Goal: Task Accomplishment & Management: Manage account settings

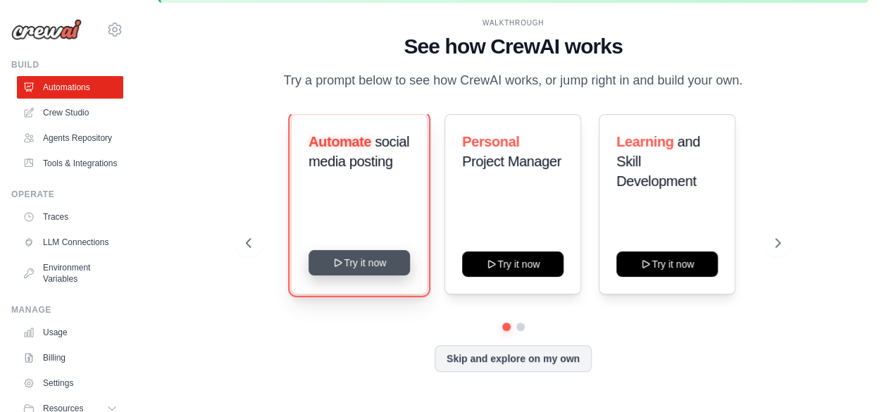
click at [352, 261] on button "Try it now" at bounding box center [359, 262] width 101 height 25
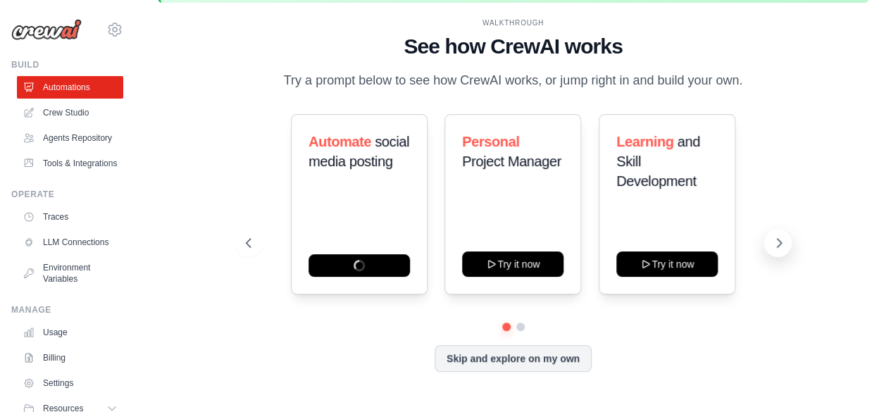
click at [783, 237] on icon at bounding box center [779, 243] width 14 height 14
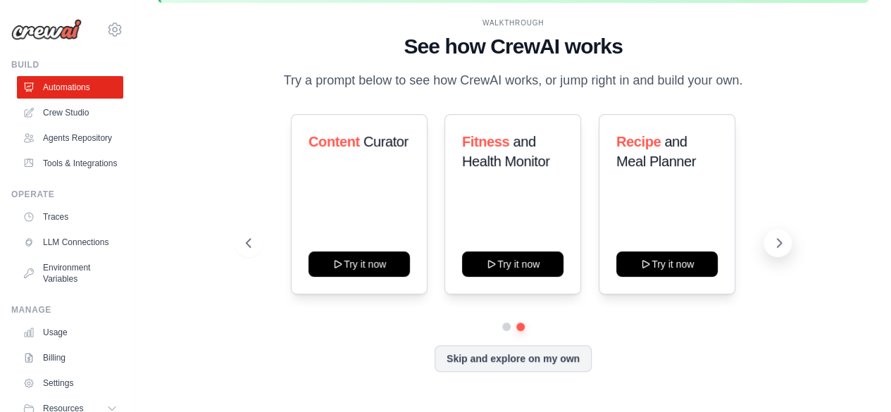
click at [783, 237] on icon at bounding box center [779, 243] width 14 height 14
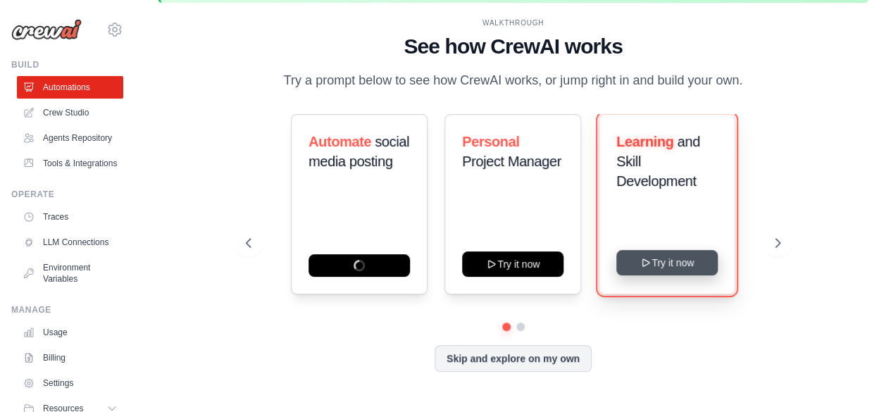
click at [677, 264] on button "Try it now" at bounding box center [666, 262] width 101 height 25
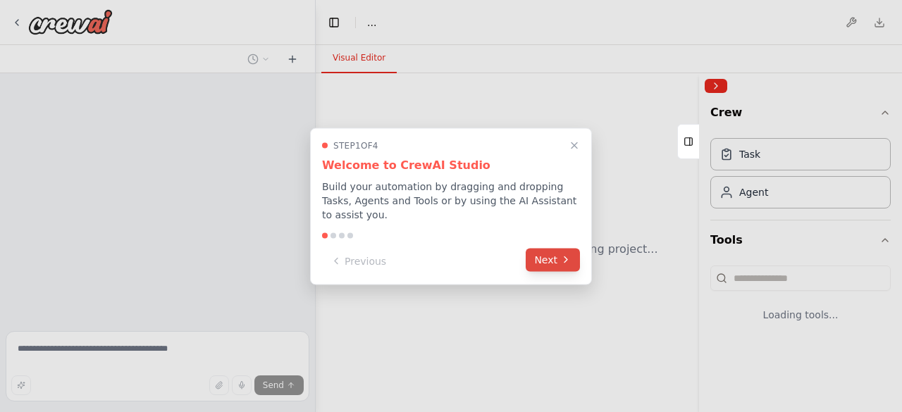
click at [554, 259] on button "Next" at bounding box center [552, 259] width 54 height 23
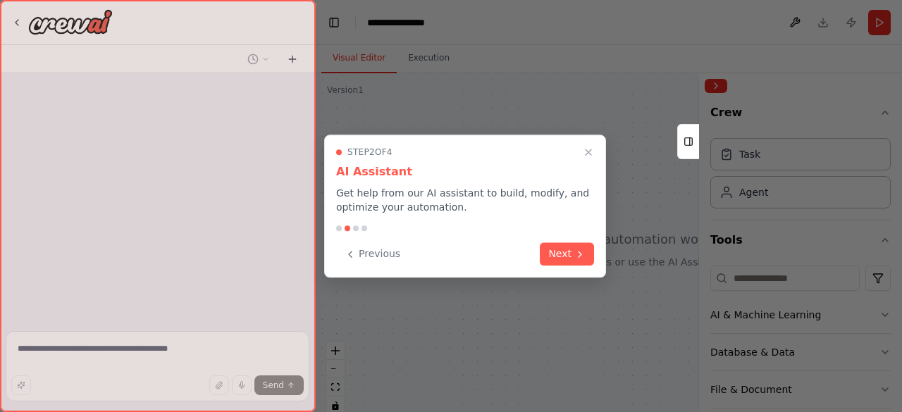
click at [554, 259] on button "Next" at bounding box center [567, 253] width 54 height 23
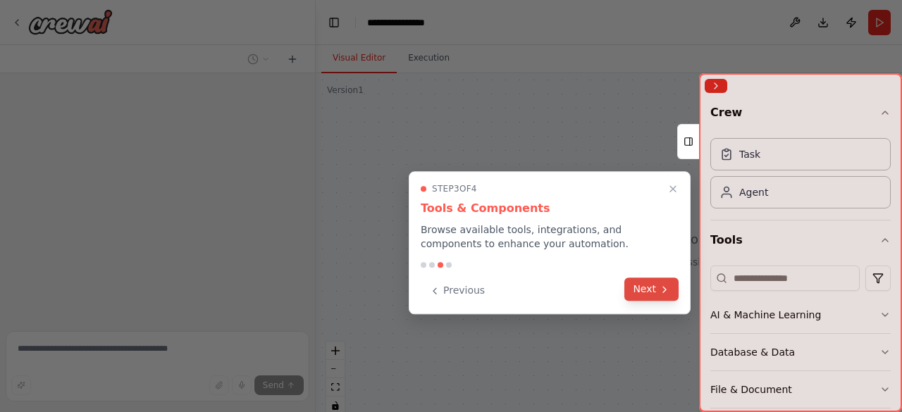
click at [660, 282] on button "Next" at bounding box center [651, 289] width 54 height 23
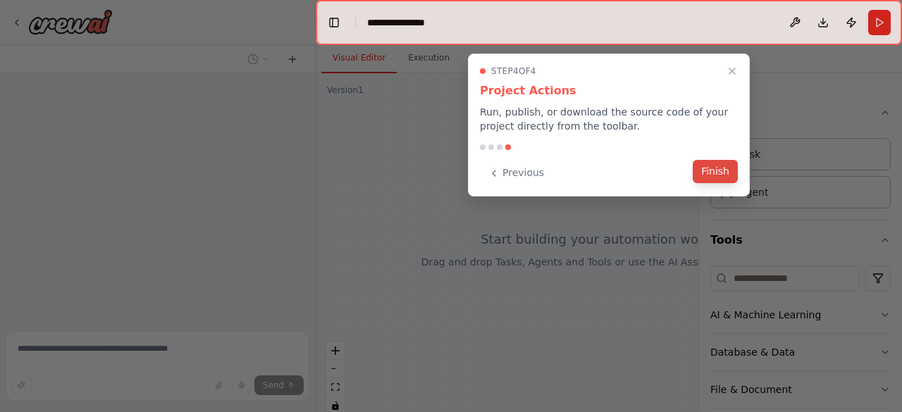
click at [721, 169] on button "Finish" at bounding box center [714, 171] width 45 height 23
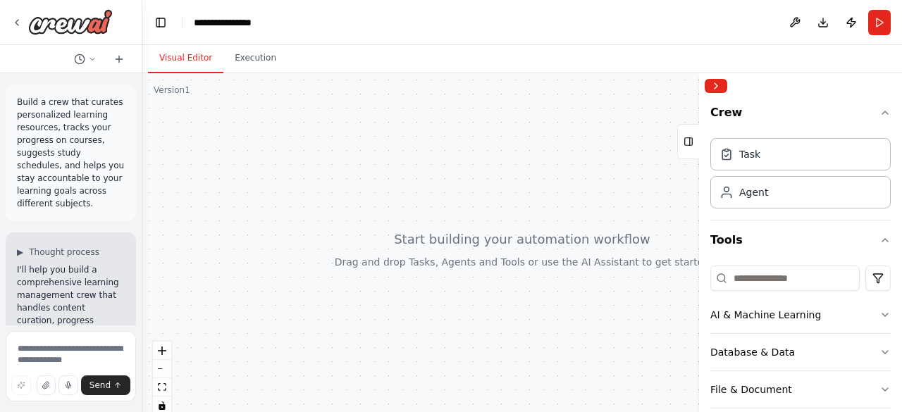
drag, startPoint x: 311, startPoint y: 213, endPoint x: 86, endPoint y: 189, distance: 226.7
click at [86, 189] on div "Build a crew that curates personalized learning resources, tracks your progress…" at bounding box center [71, 206] width 142 height 412
click at [879, 313] on icon "button" at bounding box center [884, 314] width 11 height 11
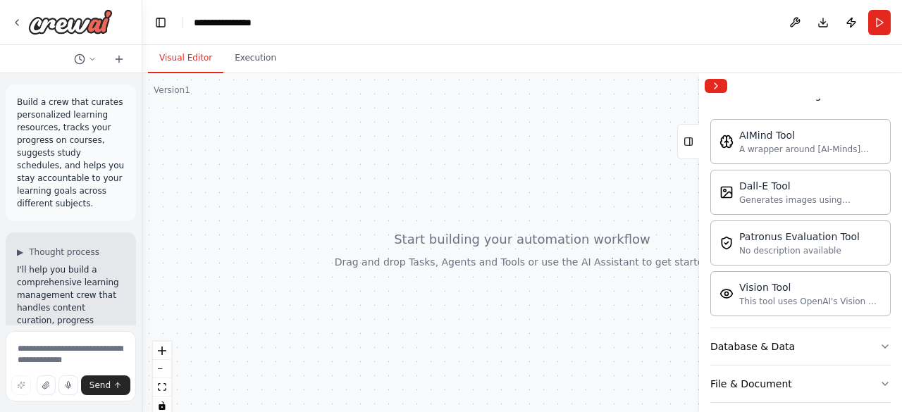
scroll to position [375, 0]
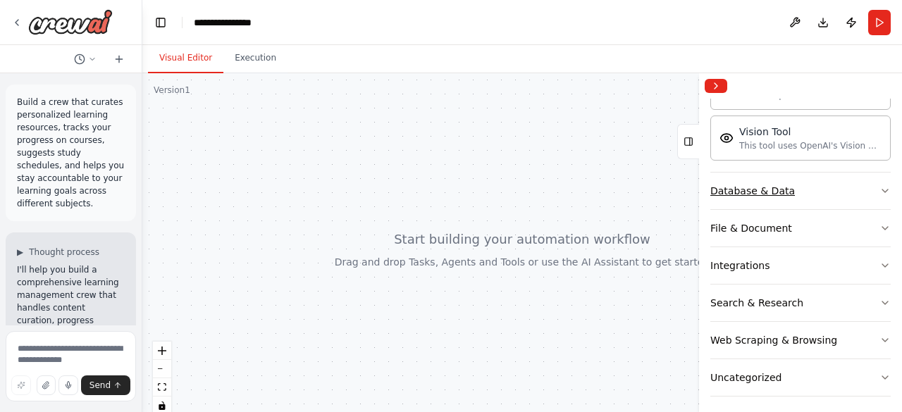
click at [879, 185] on icon "button" at bounding box center [884, 190] width 11 height 11
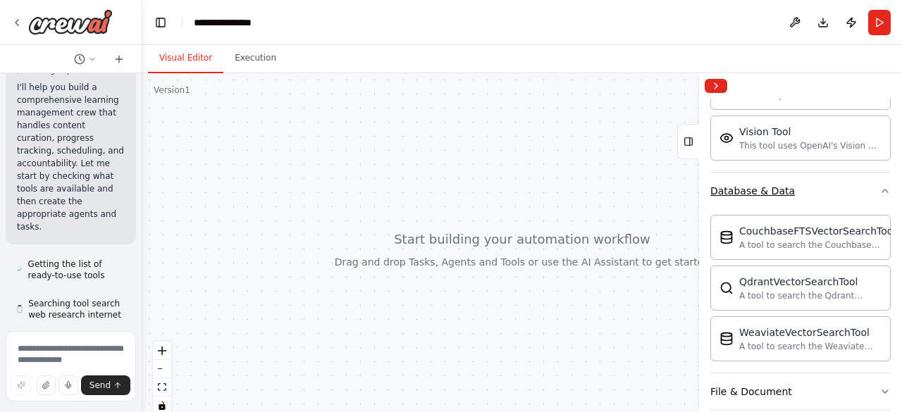
scroll to position [190, 0]
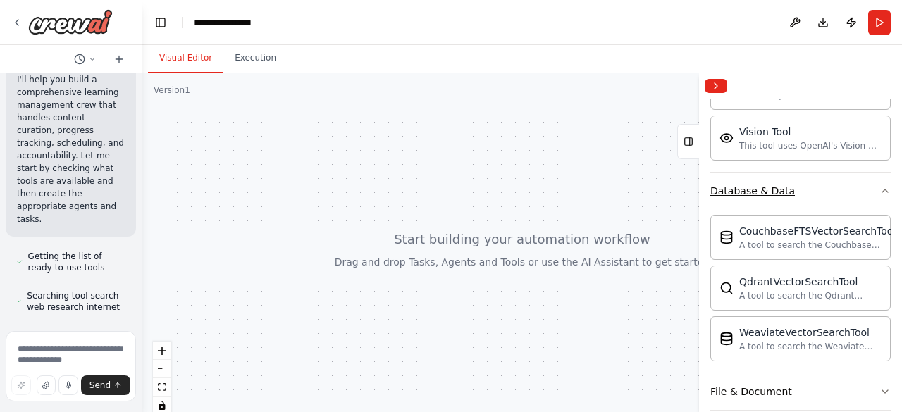
click at [879, 185] on icon "button" at bounding box center [884, 190] width 11 height 11
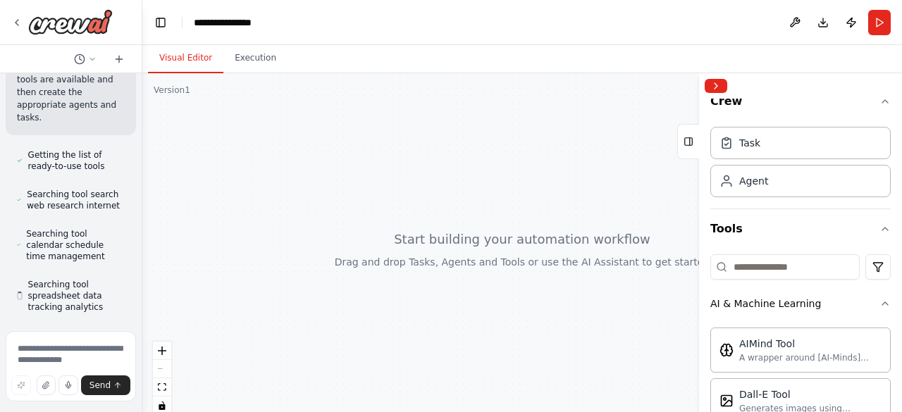
scroll to position [0, 0]
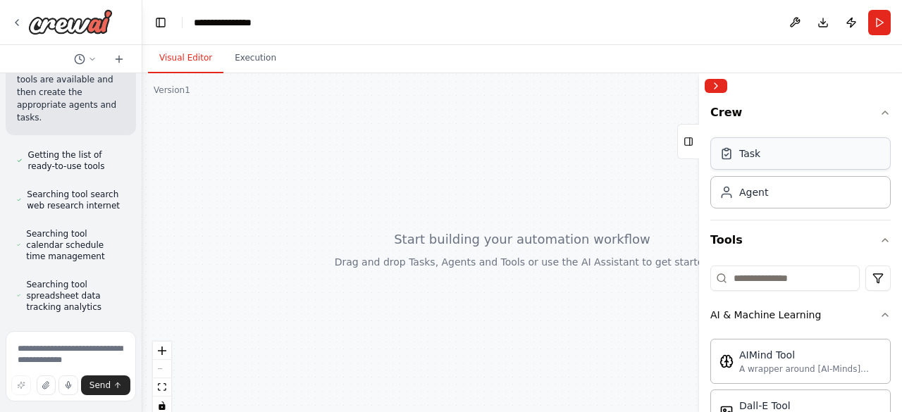
click at [758, 160] on div "Task" at bounding box center [800, 153] width 180 height 32
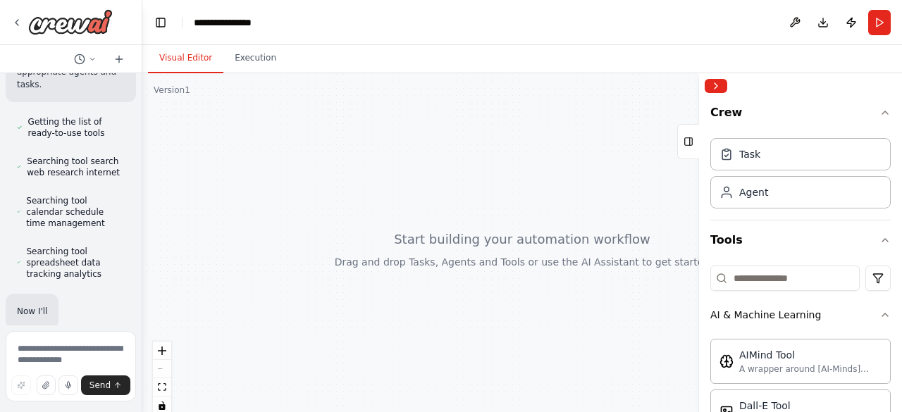
click at [776, 209] on div "Task Agent" at bounding box center [800, 175] width 180 height 87
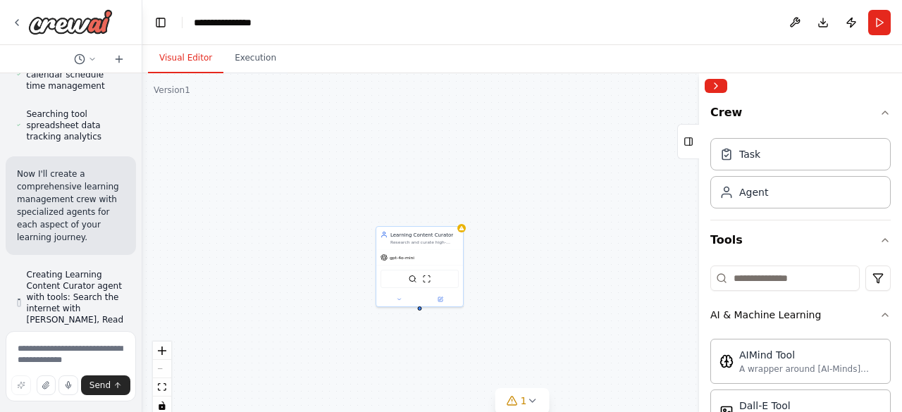
scroll to position [475, 0]
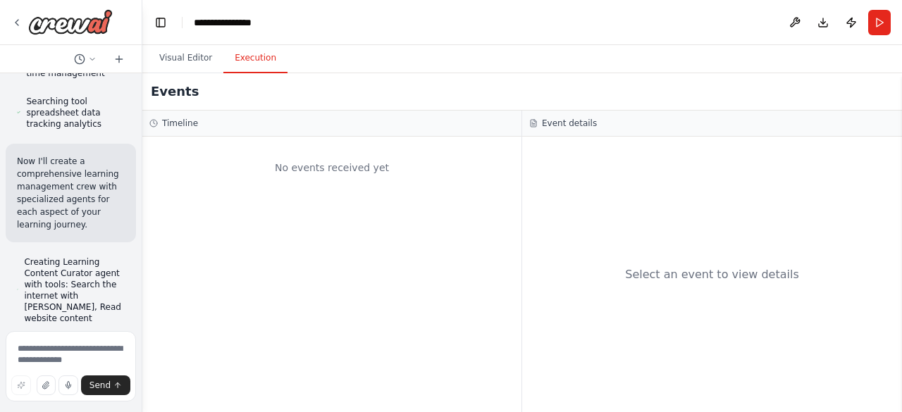
click at [255, 63] on button "Execution" at bounding box center [255, 59] width 64 height 30
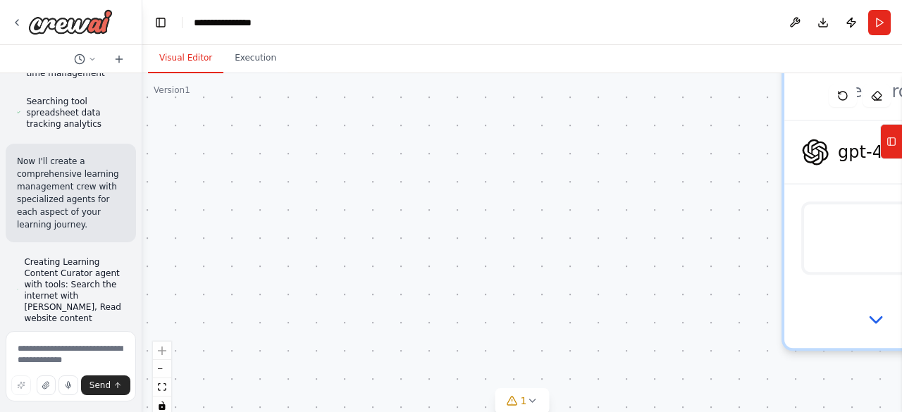
click at [161, 51] on button "Visual Editor" at bounding box center [185, 59] width 75 height 30
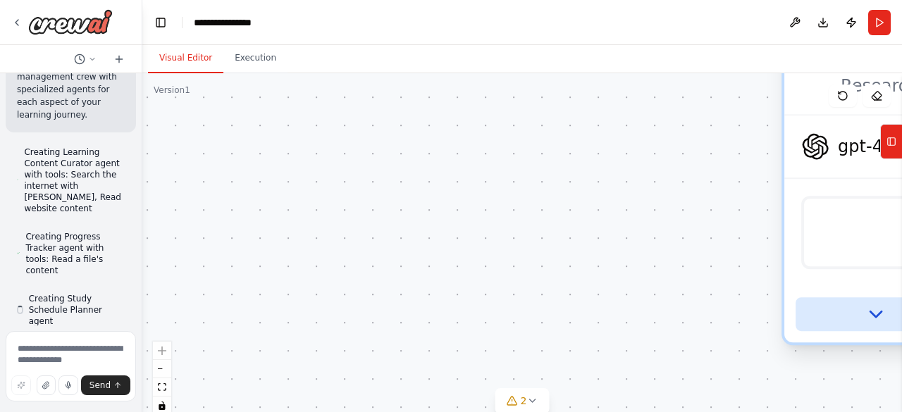
scroll to position [587, 0]
click at [875, 321] on icon at bounding box center [875, 314] width 23 height 23
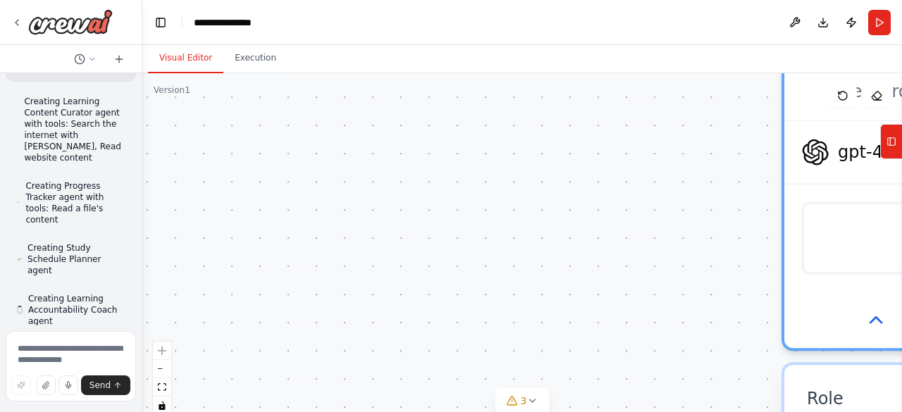
scroll to position [638, 0]
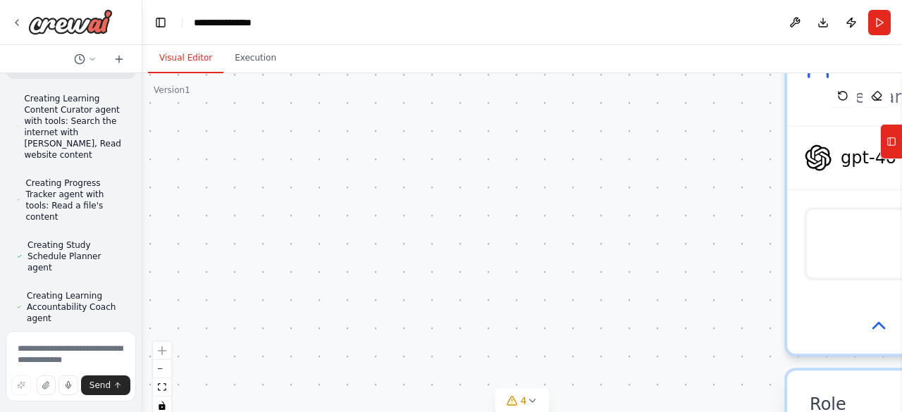
click at [145, 152] on div "**********" at bounding box center [521, 249] width 759 height 352
click at [162, 368] on icon "zoom out" at bounding box center [162, 368] width 8 height 1
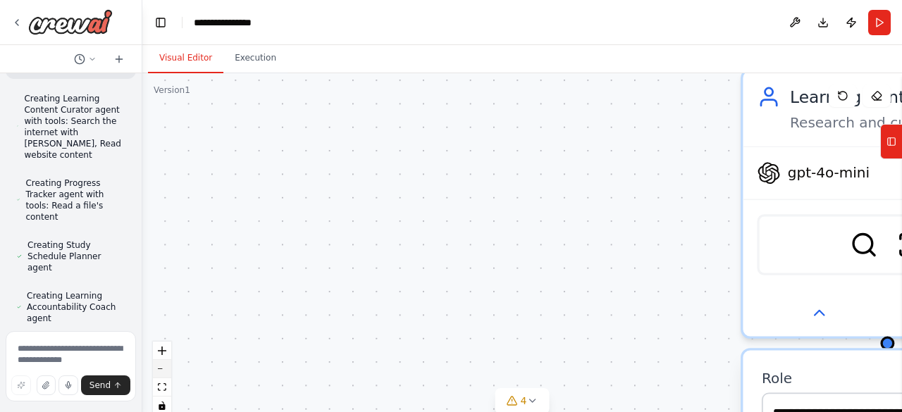
click at [162, 368] on icon "zoom out" at bounding box center [162, 368] width 8 height 1
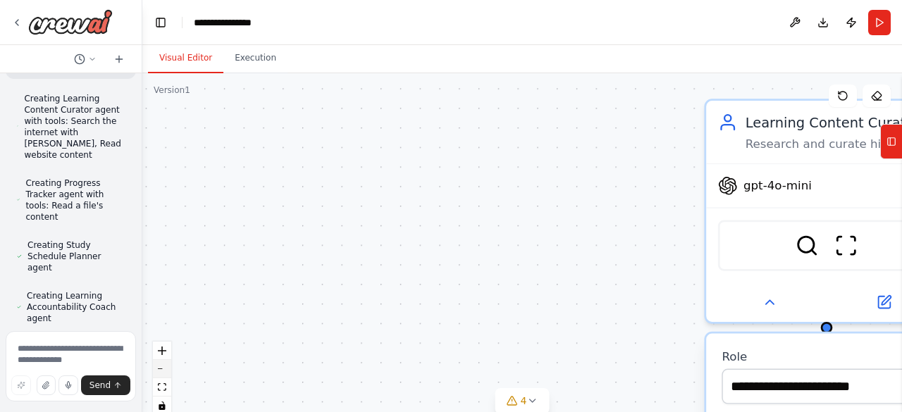
click at [162, 368] on icon "zoom out" at bounding box center [162, 368] width 8 height 1
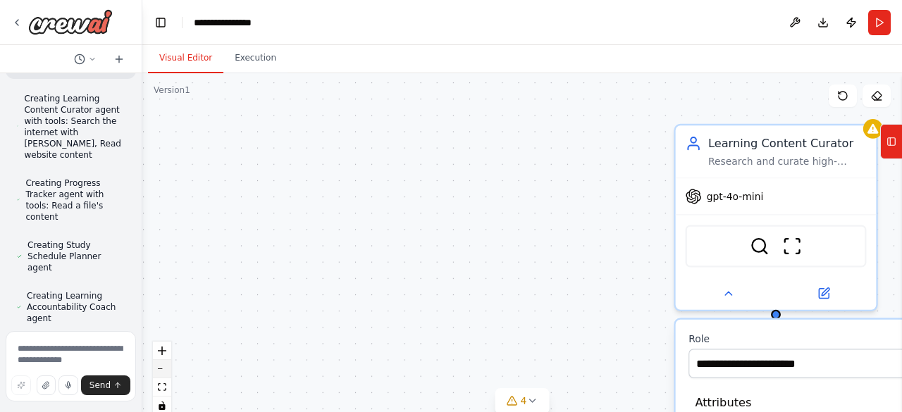
click at [162, 368] on icon "zoom out" at bounding box center [162, 368] width 8 height 1
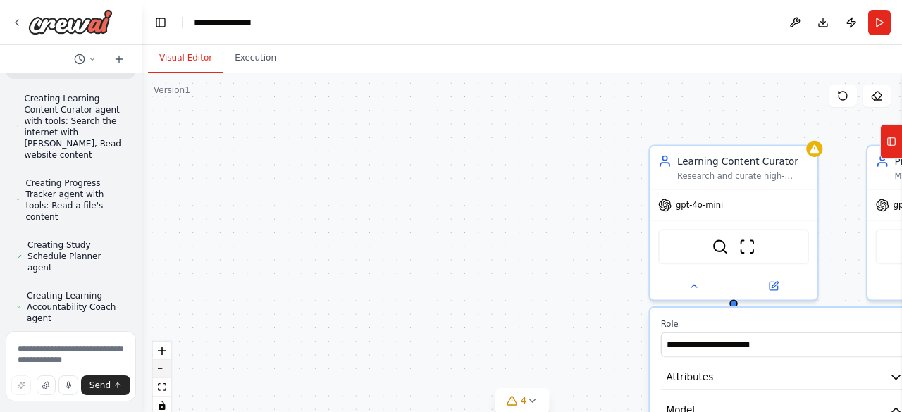
click at [162, 368] on icon "zoom out" at bounding box center [162, 368] width 8 height 1
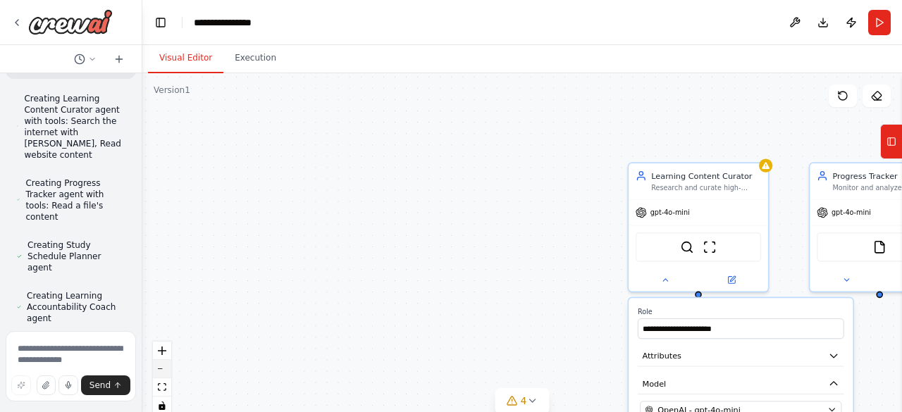
click at [162, 368] on icon "zoom out" at bounding box center [162, 368] width 8 height 1
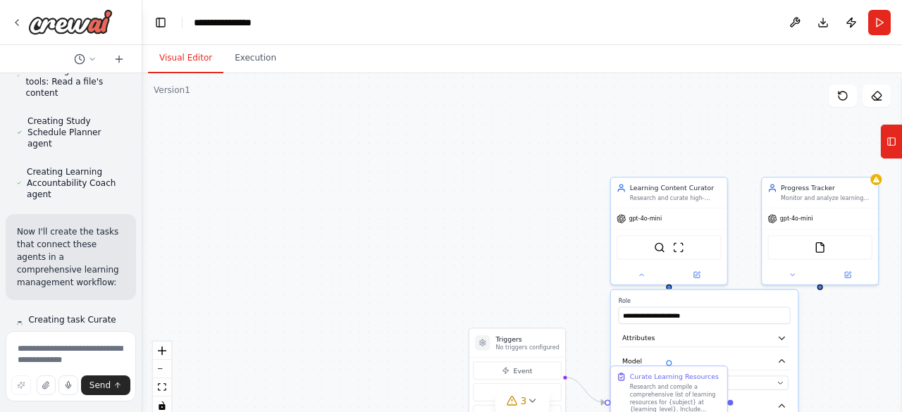
scroll to position [775, 0]
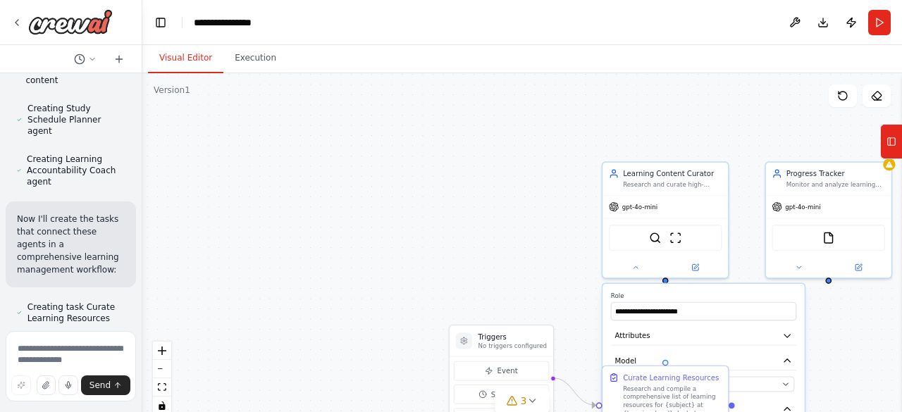
click at [434, 252] on div ".deletable-edge-delete-btn { width: 20px; height: 20px; border: 0px solid #ffff…" at bounding box center [521, 249] width 759 height 352
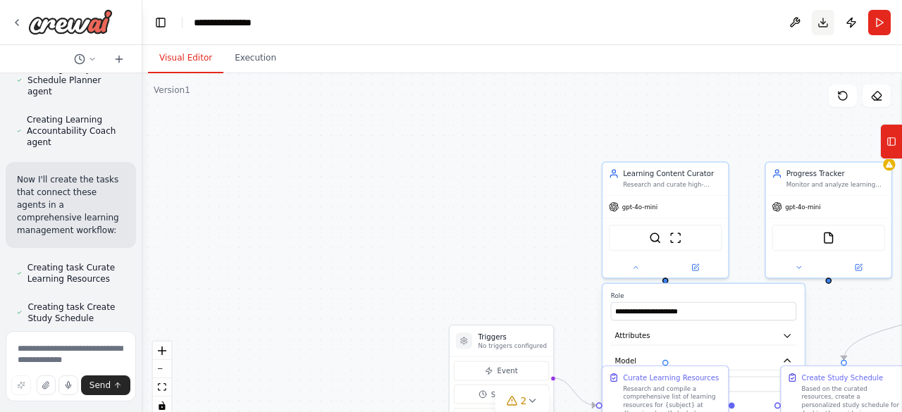
scroll to position [854, 0]
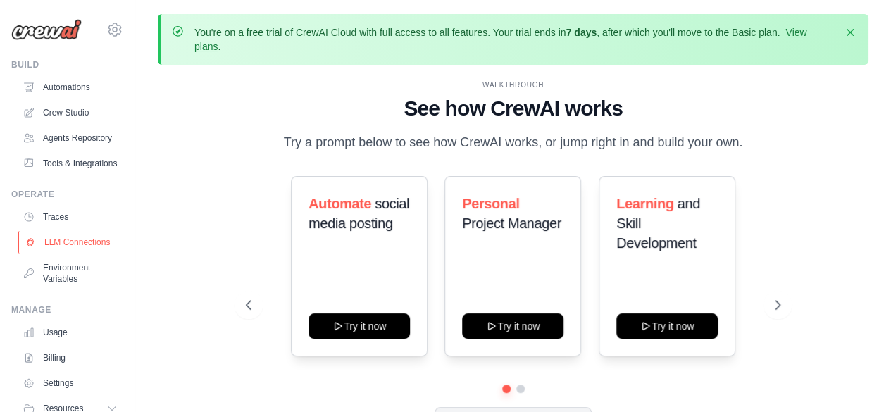
click at [58, 254] on link "LLM Connections" at bounding box center [71, 242] width 106 height 23
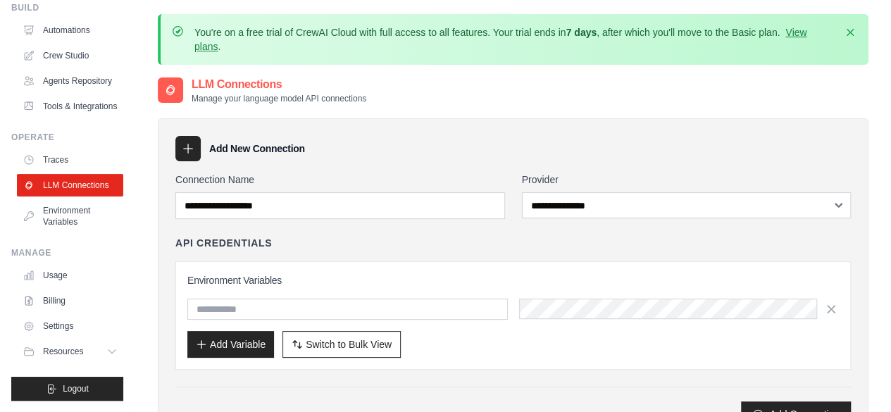
scroll to position [90, 0]
click at [63, 297] on link "Billing" at bounding box center [71, 301] width 106 height 23
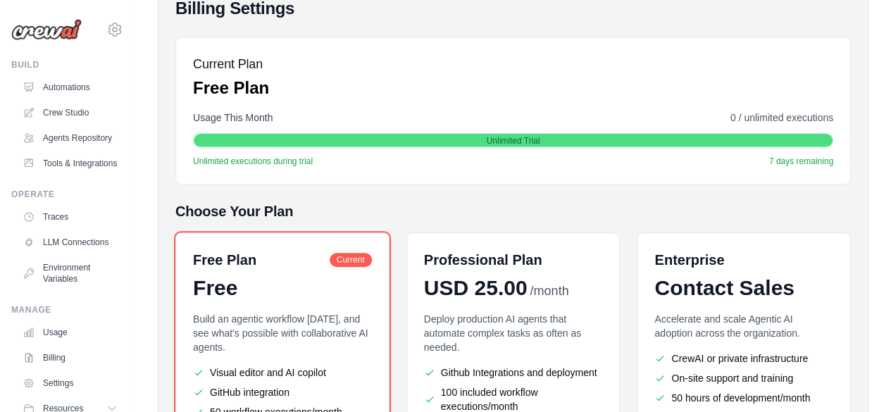
scroll to position [187, 0]
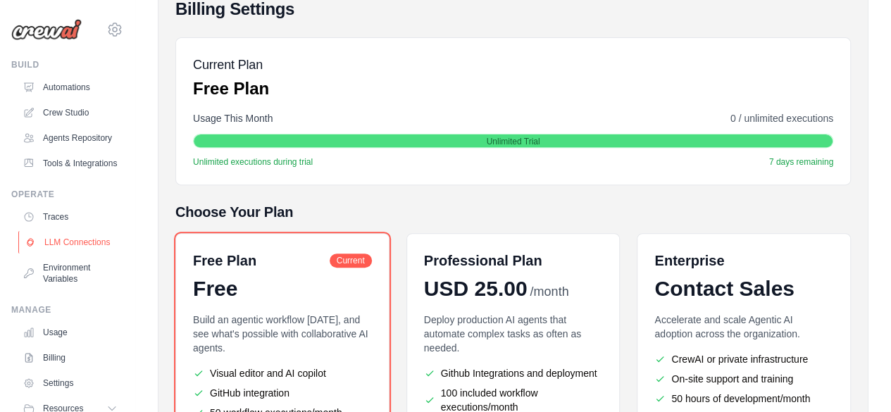
click at [60, 254] on link "LLM Connections" at bounding box center [71, 242] width 106 height 23
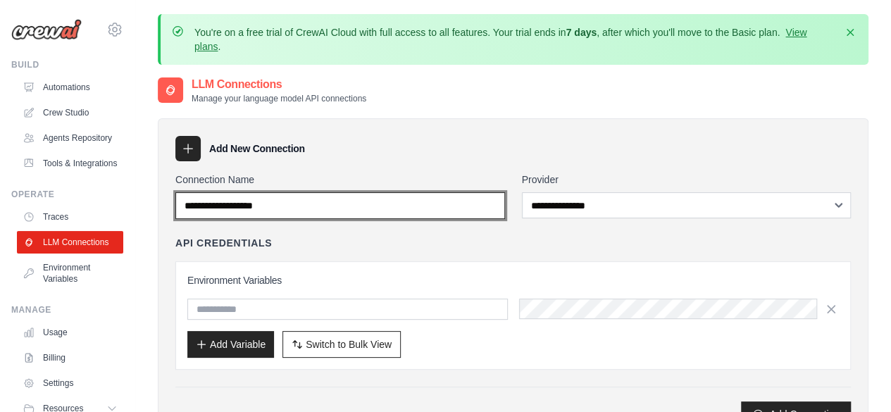
click at [286, 208] on input "Connection Name" at bounding box center [340, 205] width 330 height 27
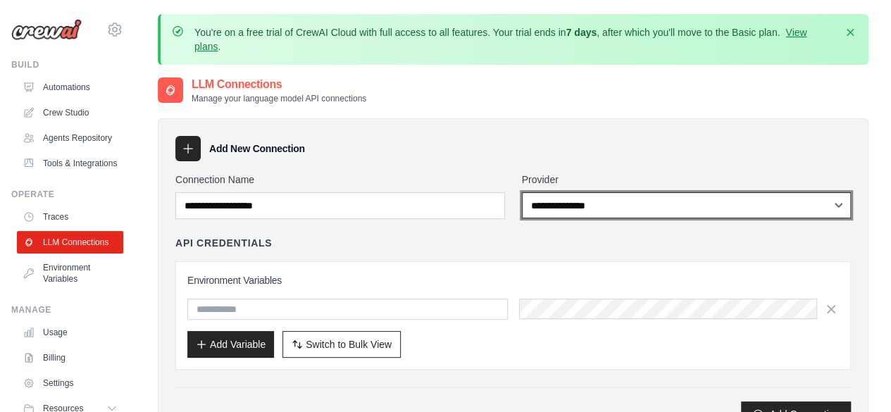
click at [542, 205] on select "**********" at bounding box center [687, 205] width 330 height 26
select select "******"
click at [522, 192] on select "**********" at bounding box center [687, 205] width 330 height 26
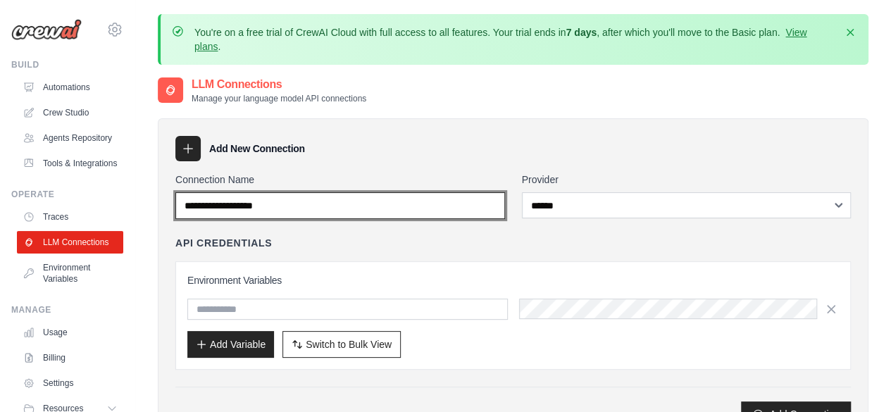
click at [313, 208] on input "Connection Name" at bounding box center [340, 205] width 330 height 27
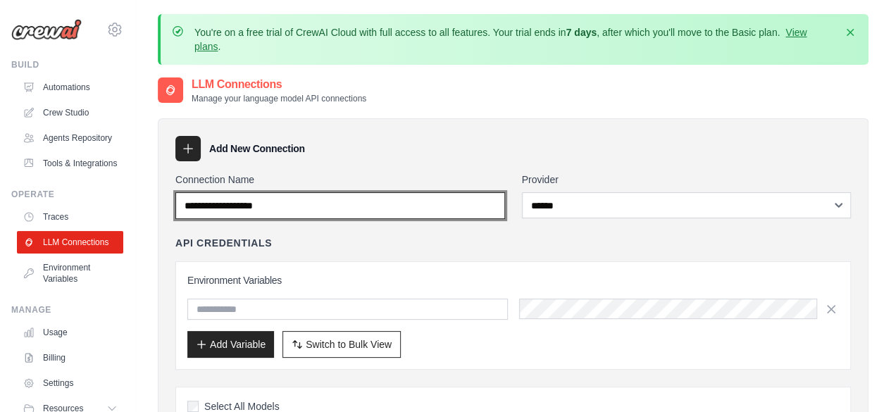
scroll to position [187, 0]
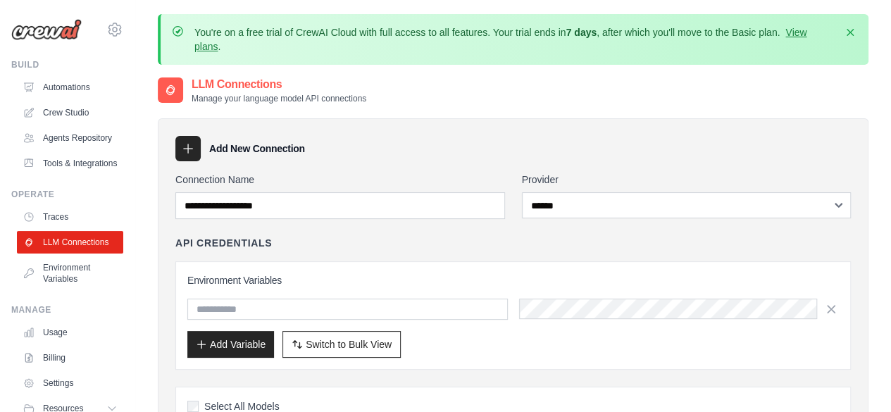
scroll to position [0, 0]
click at [351, 311] on input "text" at bounding box center [347, 309] width 321 height 21
